Goal: Check status

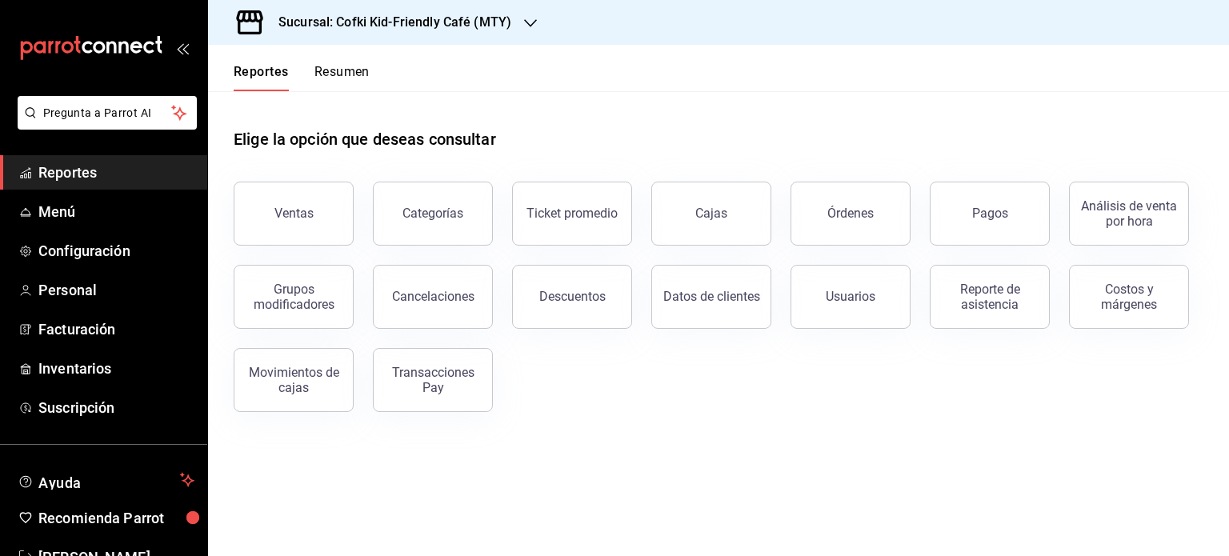
click at [341, 76] on button "Resumen" at bounding box center [342, 77] width 55 height 27
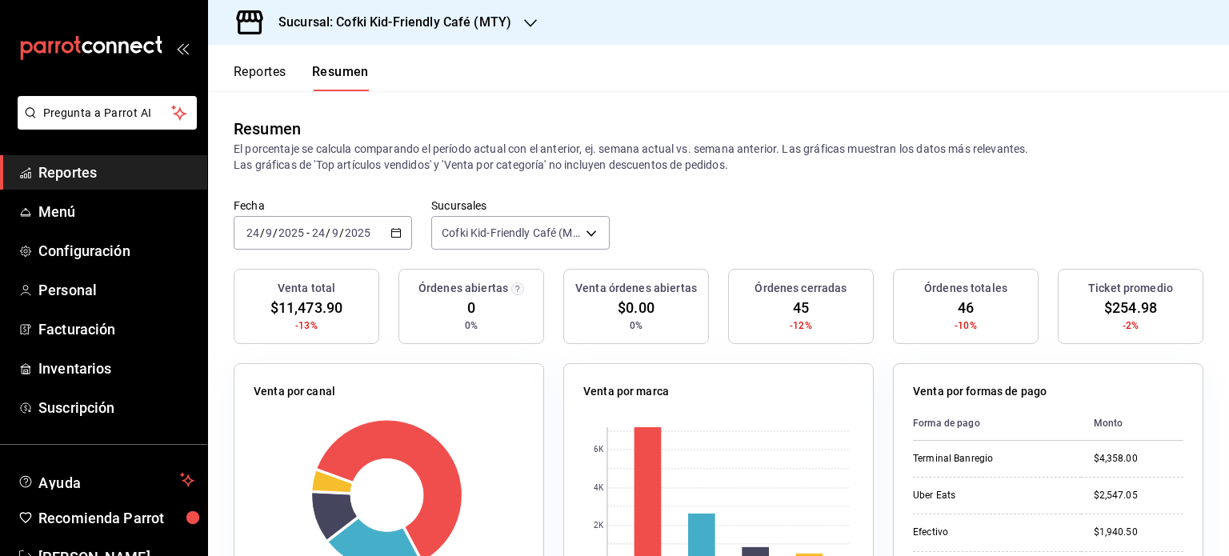
click at [439, 25] on h3 "Sucursal: Cofki Kid-Friendly Café (MTY)" at bounding box center [389, 22] width 246 height 19
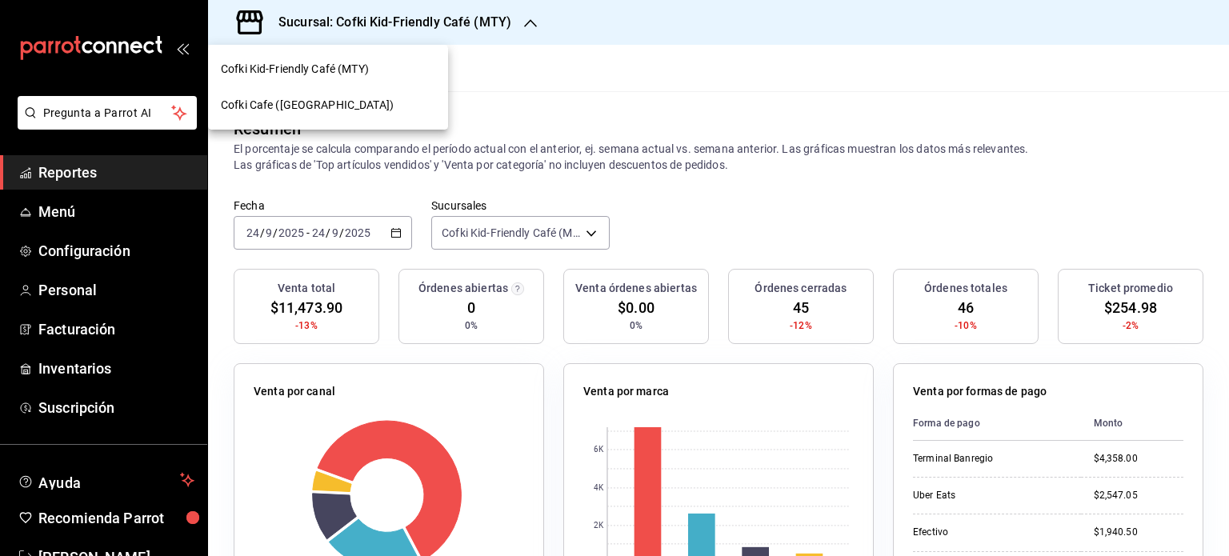
click at [408, 109] on div "Cofki Cafe ([GEOGRAPHIC_DATA])" at bounding box center [328, 105] width 215 height 17
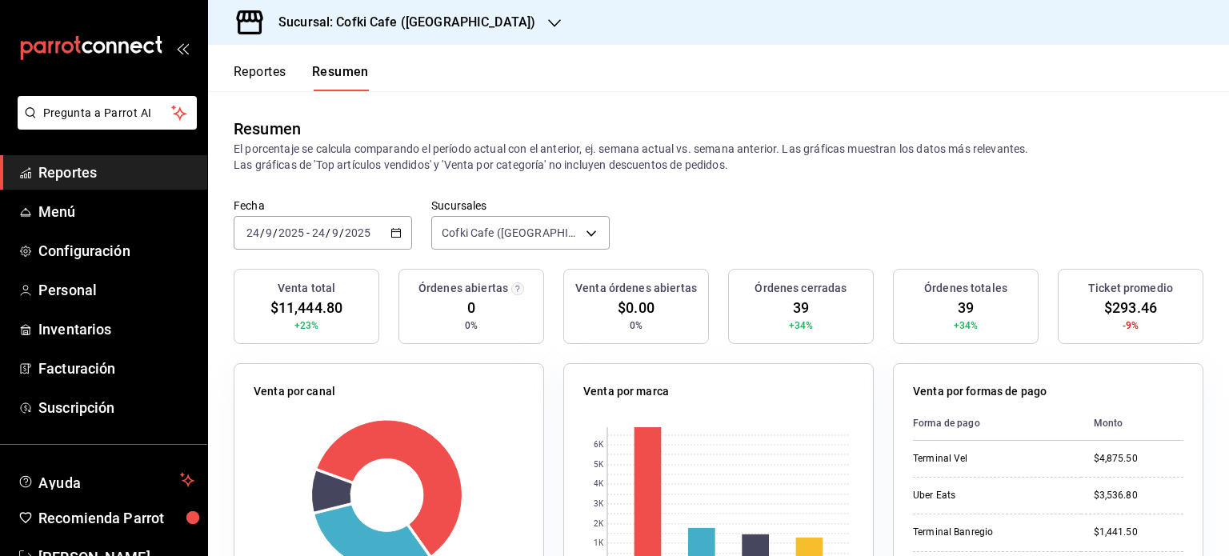
click at [397, 225] on div "[DATE] [DATE] - [DATE] [DATE]" at bounding box center [323, 233] width 178 height 34
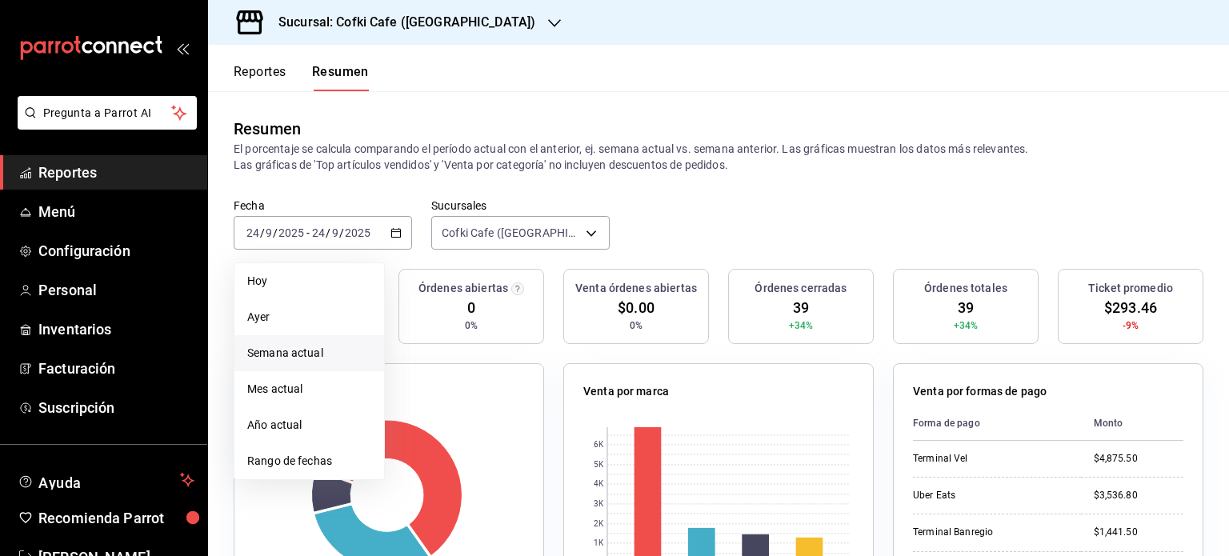
click at [347, 350] on span "Semana actual" at bounding box center [309, 353] width 124 height 17
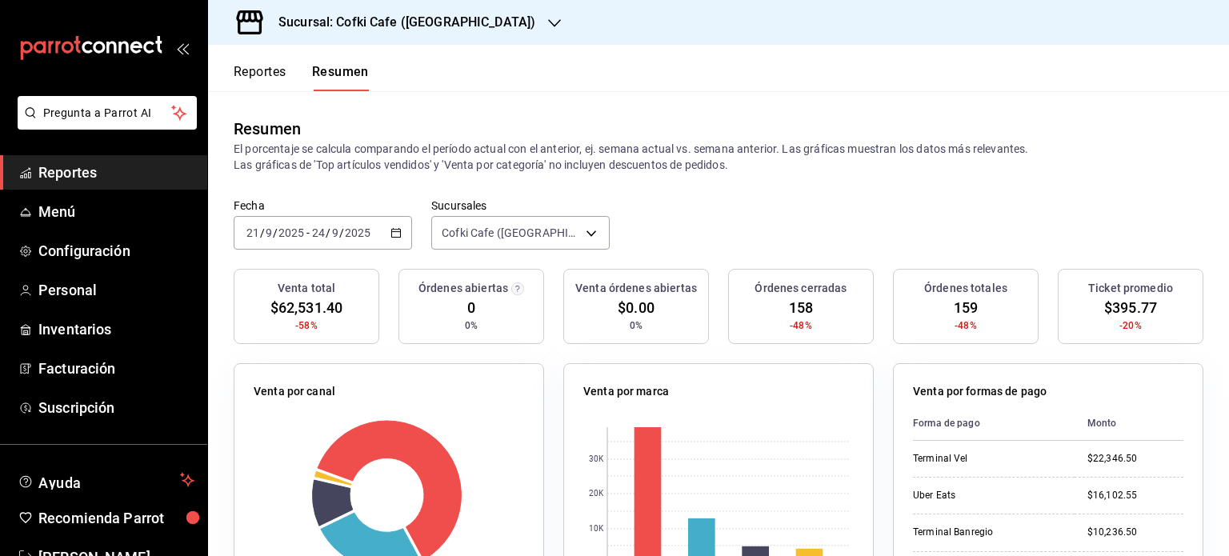
click at [451, 31] on h3 "Sucursal: Cofki Cafe ([GEOGRAPHIC_DATA])" at bounding box center [401, 22] width 270 height 19
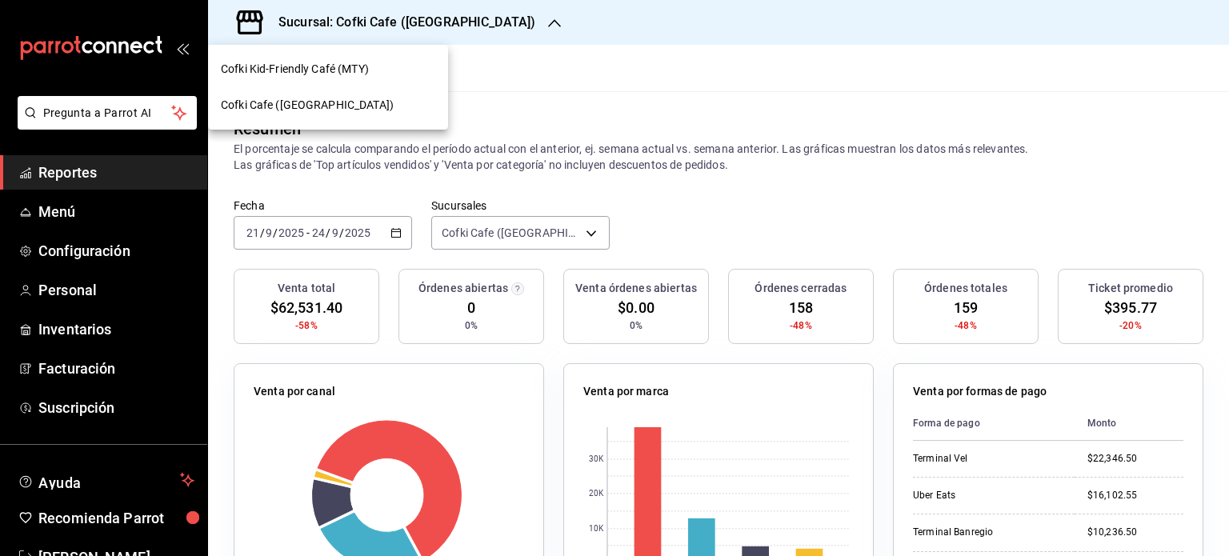
click at [400, 75] on div "Cofki Kid-Friendly Café (MTY)" at bounding box center [328, 69] width 215 height 17
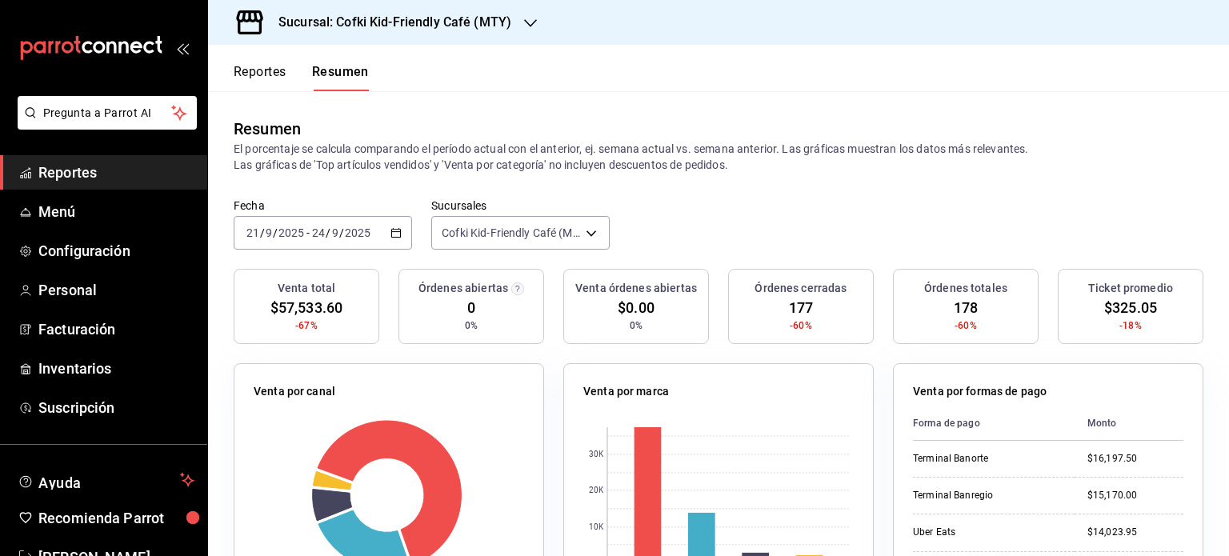
click at [400, 232] on div "[DATE] [DATE] - [DATE] [DATE]" at bounding box center [323, 233] width 178 height 34
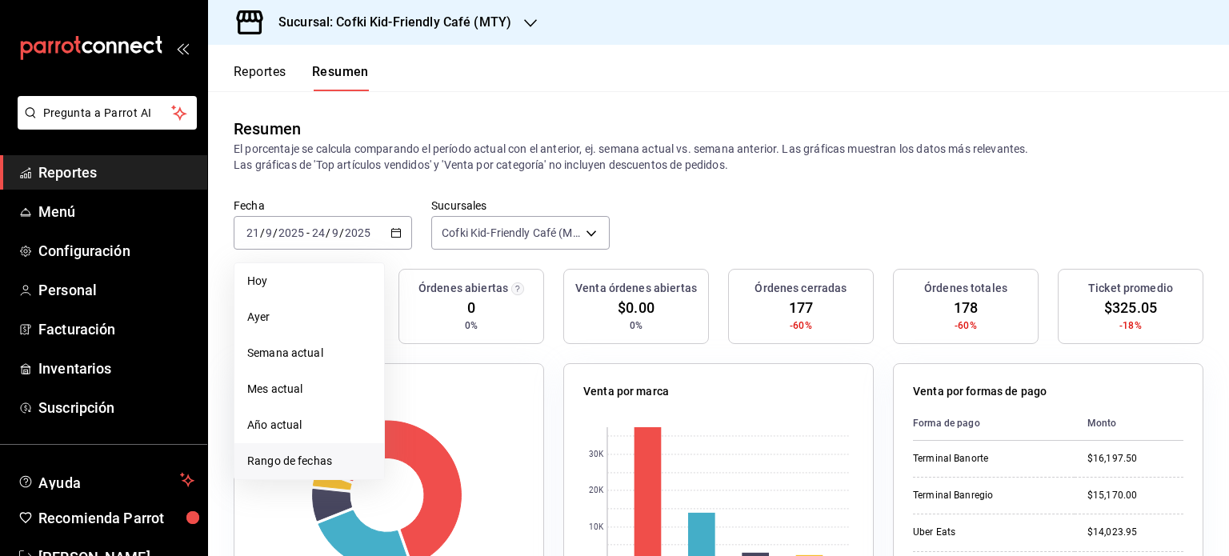
click at [323, 470] on li "Rango de fechas" at bounding box center [310, 461] width 150 height 36
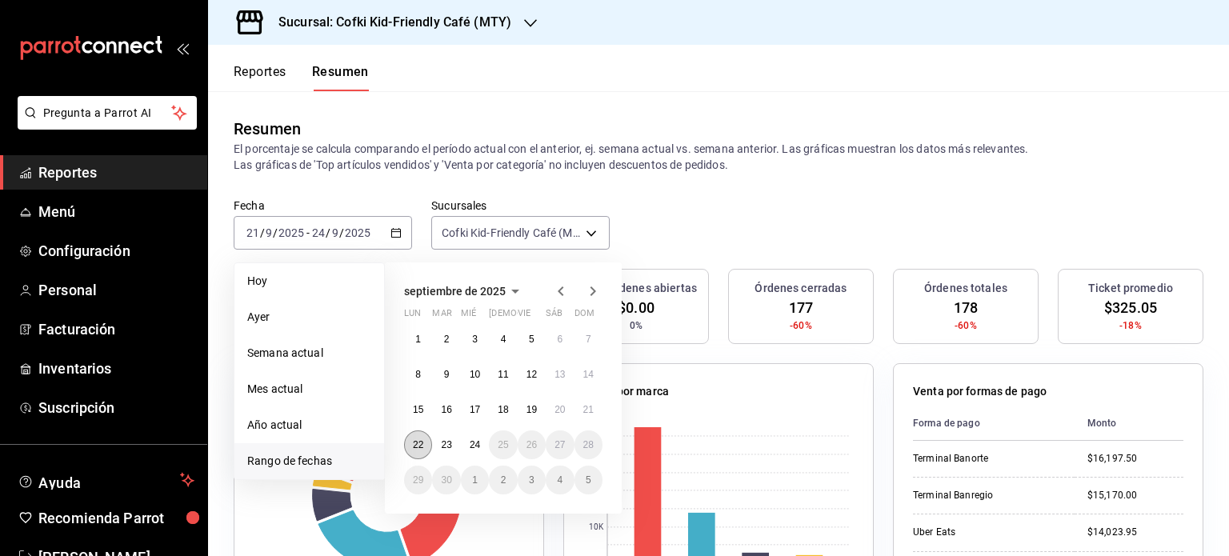
click at [423, 431] on button "22" at bounding box center [418, 445] width 28 height 29
click at [475, 435] on button "24" at bounding box center [475, 445] width 28 height 29
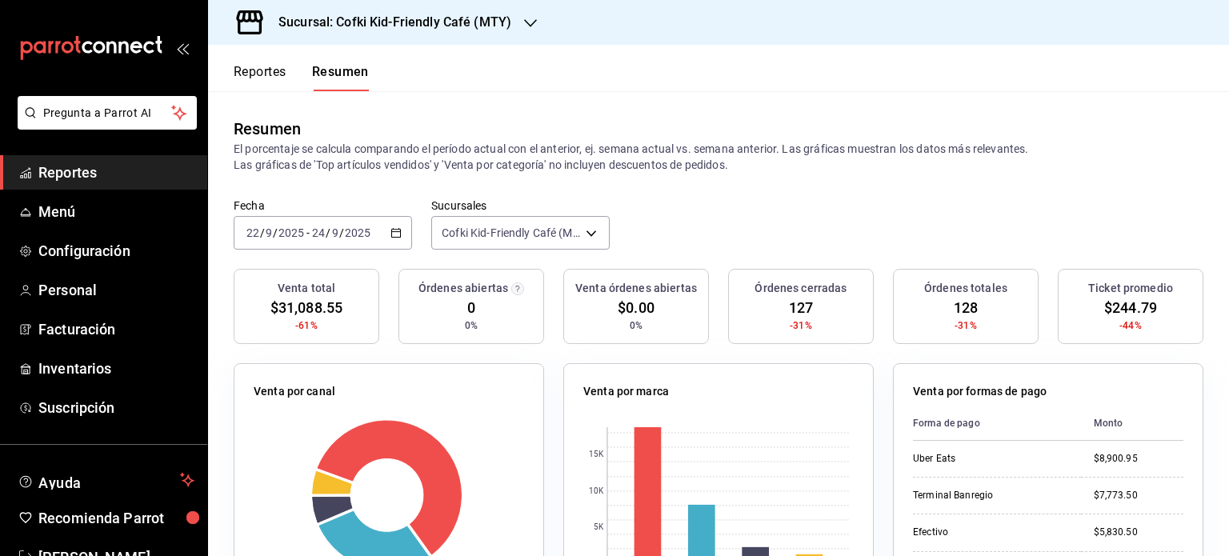
click at [435, 18] on h3 "Sucursal: Cofki Kid-Friendly Café (MTY)" at bounding box center [389, 22] width 246 height 19
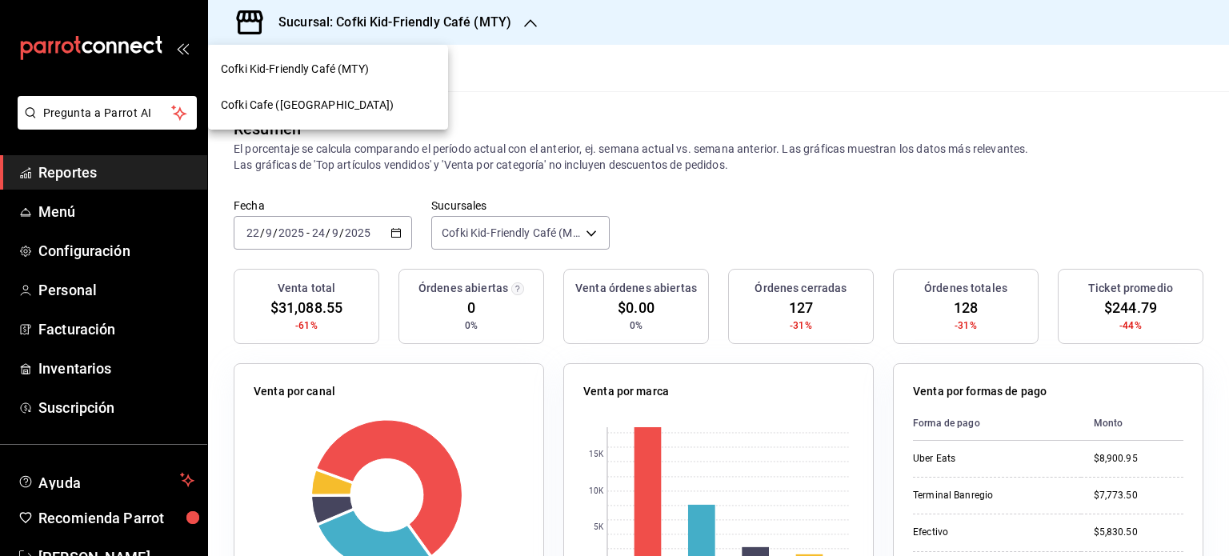
click at [399, 106] on div "Cofki Cafe ([GEOGRAPHIC_DATA])" at bounding box center [328, 105] width 215 height 17
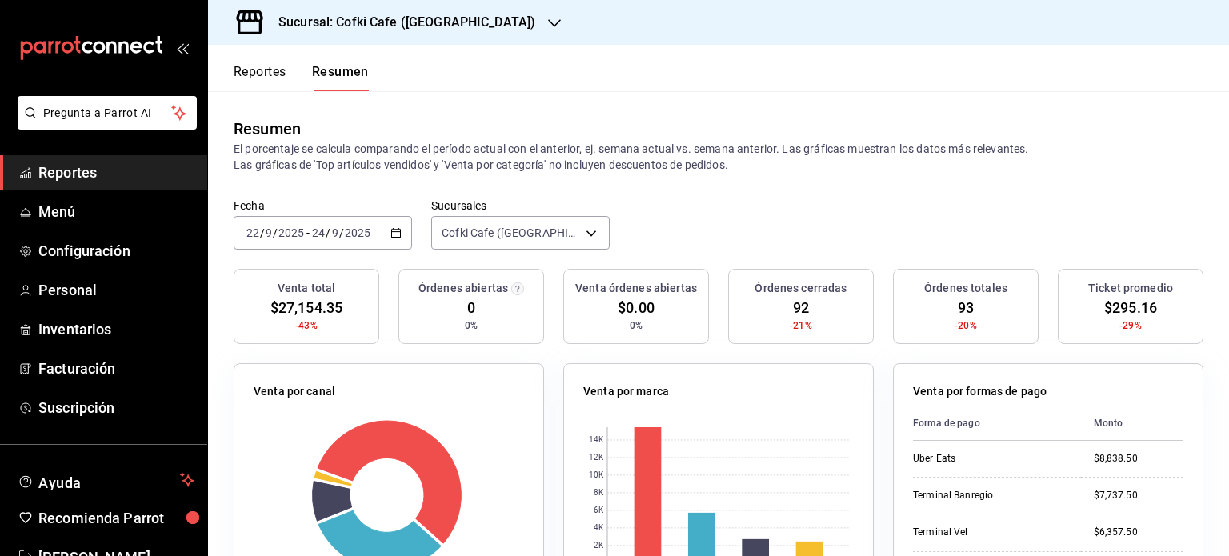
click at [91, 175] on span "Reportes" at bounding box center [116, 173] width 156 height 22
